Goal: Check status: Check status

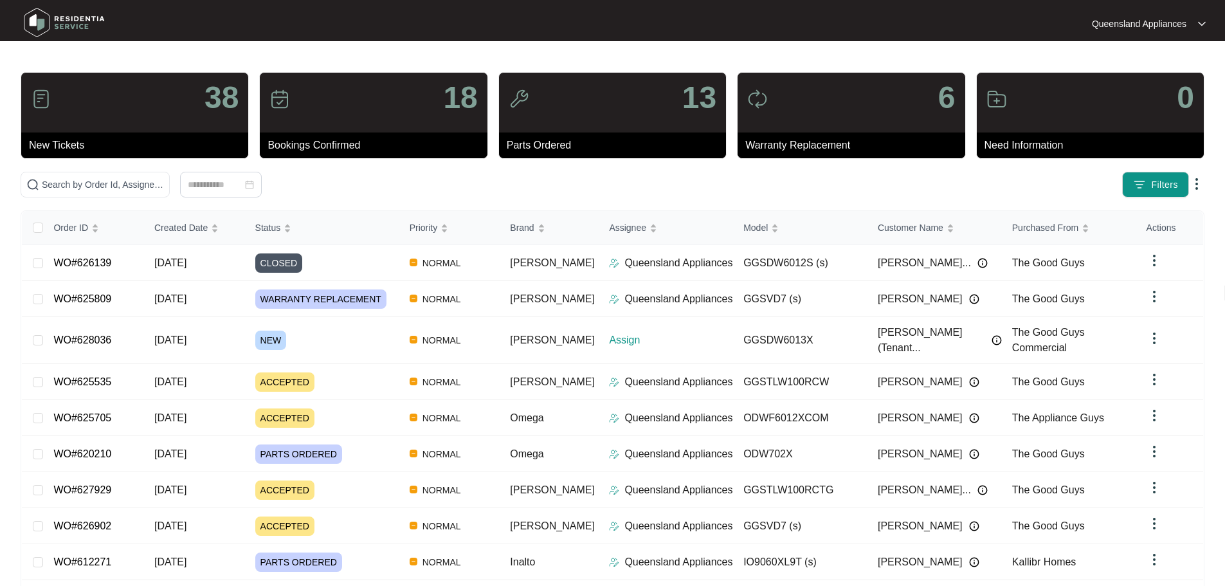
click at [170, 194] on span at bounding box center [95, 185] width 149 height 26
click at [164, 183] on input "text" at bounding box center [103, 184] width 122 height 14
paste input "627929"
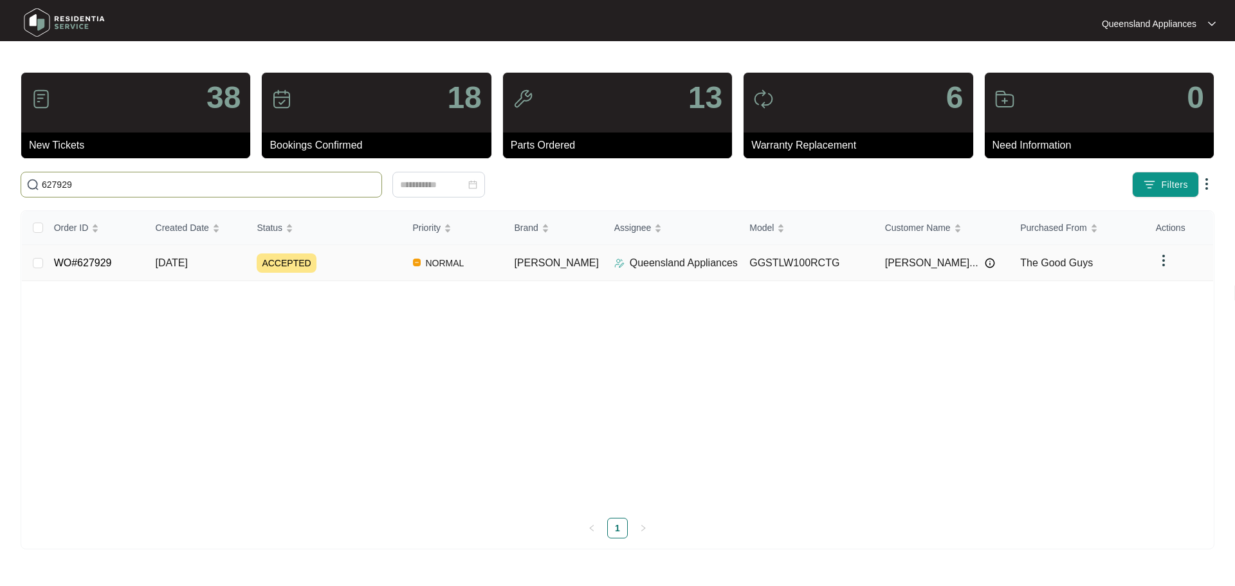
type input "627929"
click at [397, 266] on div "ACCEPTED" at bounding box center [329, 262] width 145 height 19
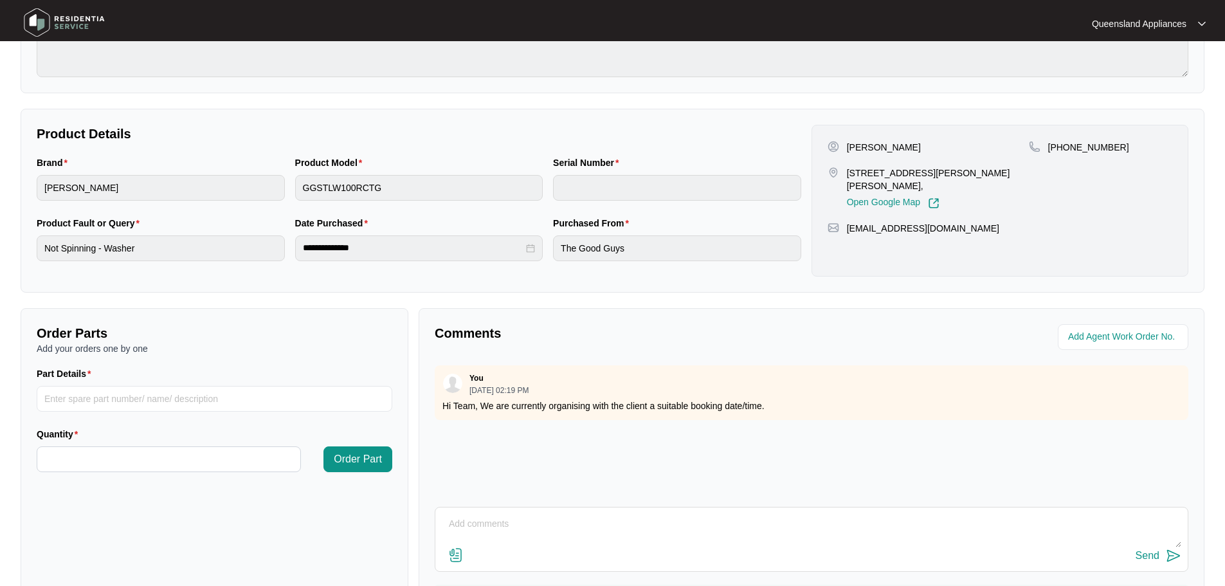
scroll to position [257, 0]
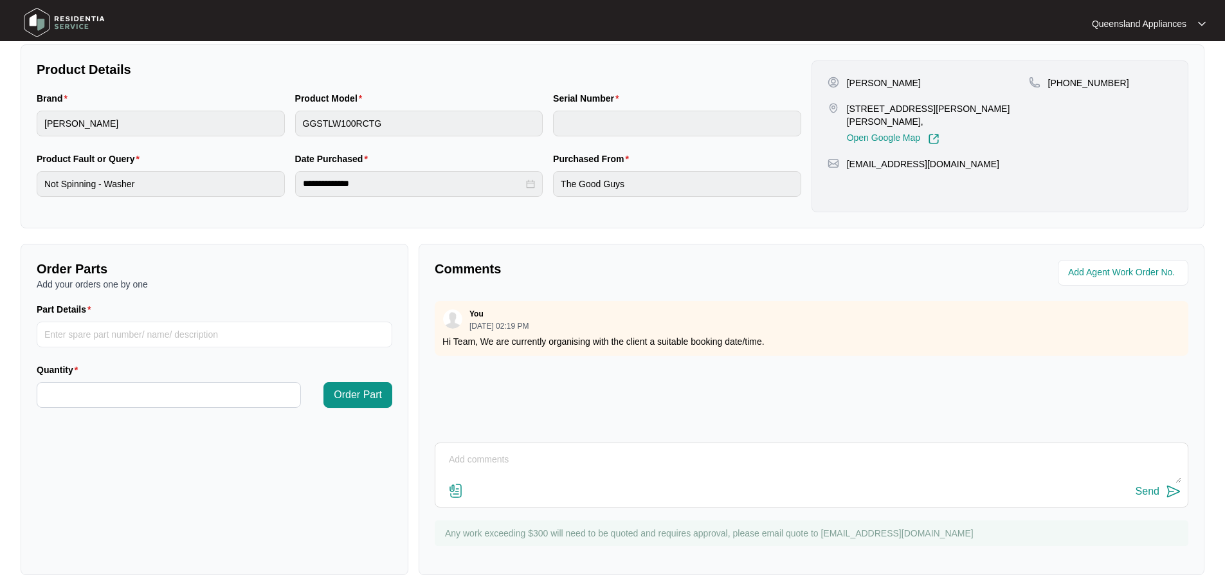
click at [640, 468] on textarea at bounding box center [812, 465] width 740 height 33
click at [520, 461] on textarea "Correct customer [STREET_ADDRESS][PERSON_NAME]" at bounding box center [812, 465] width 740 height 33
click at [714, 464] on textarea "Correct customer address: [STREET_ADDRESS][PERSON_NAME]" at bounding box center [812, 465] width 740 height 33
type textarea "Correct customer address: [STREET_ADDRESS][PERSON_NAME]"
click at [1168, 493] on img at bounding box center [1173, 491] width 15 height 15
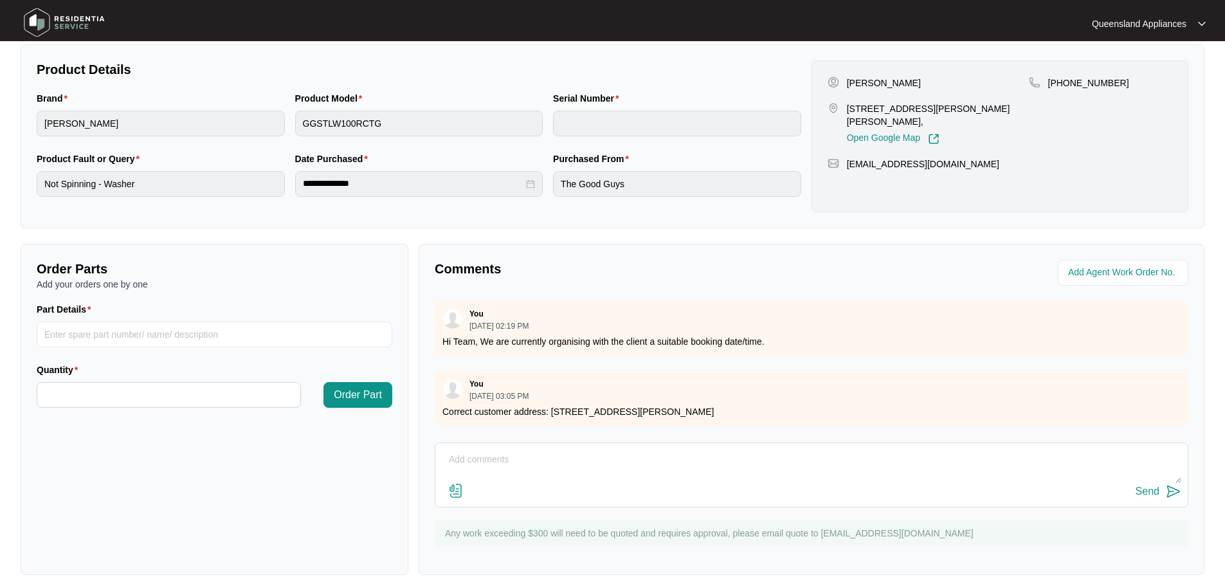
click at [732, 475] on textarea at bounding box center [812, 465] width 740 height 33
